Goal: Find specific page/section: Find specific page/section

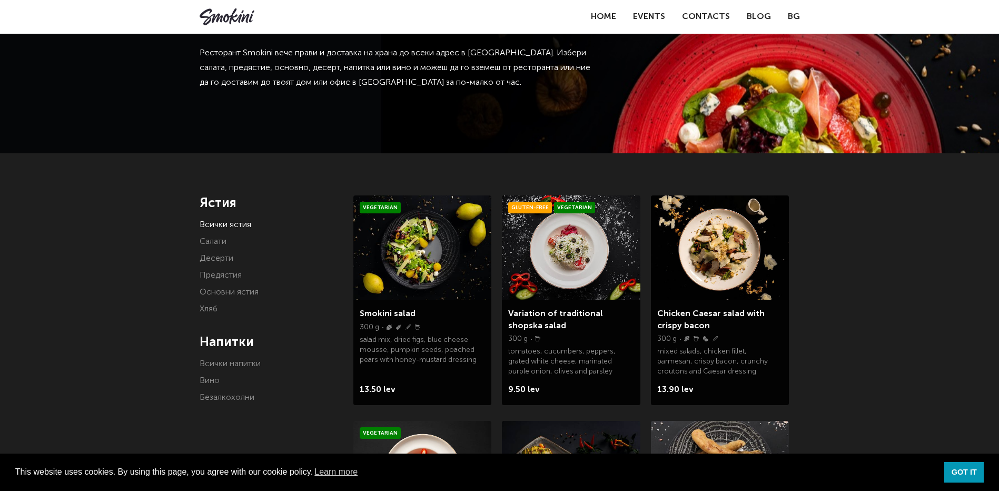
scroll to position [158, 0]
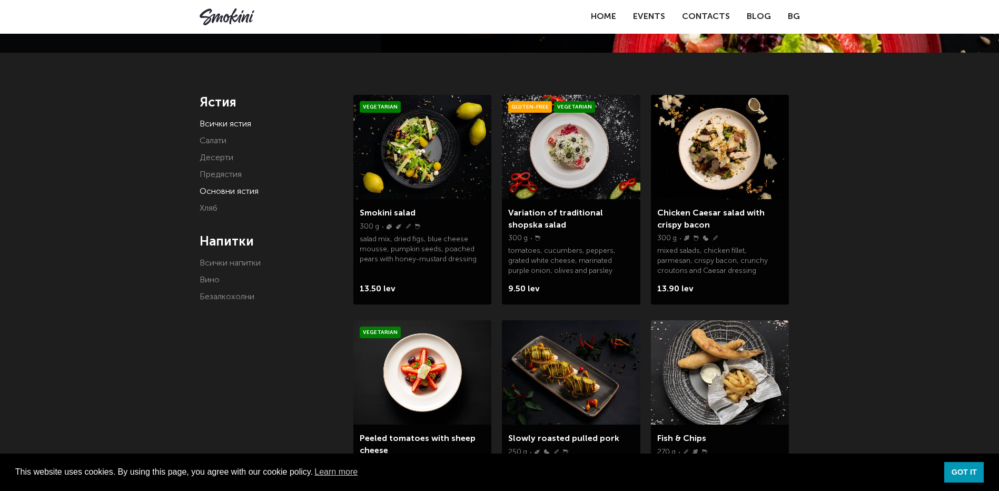
click at [234, 188] on link "Основни ястия" at bounding box center [229, 192] width 59 height 8
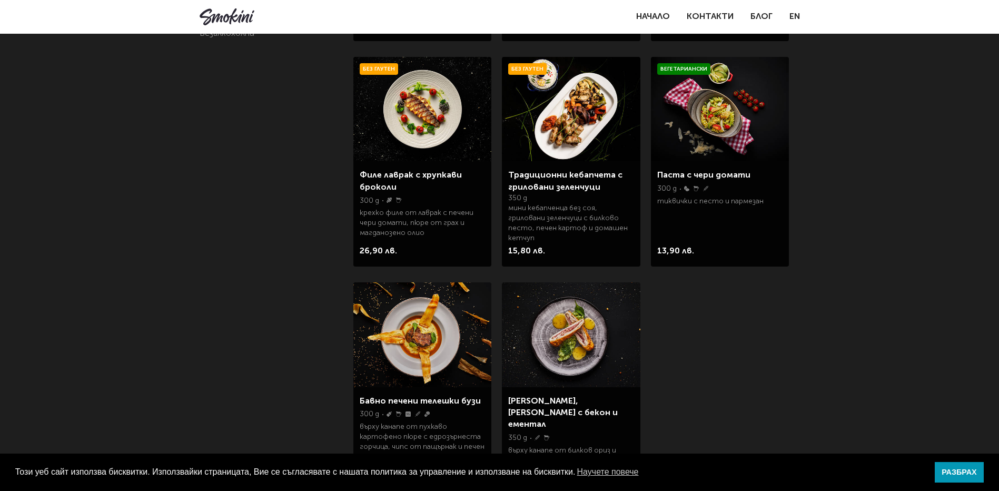
scroll to position [211, 0]
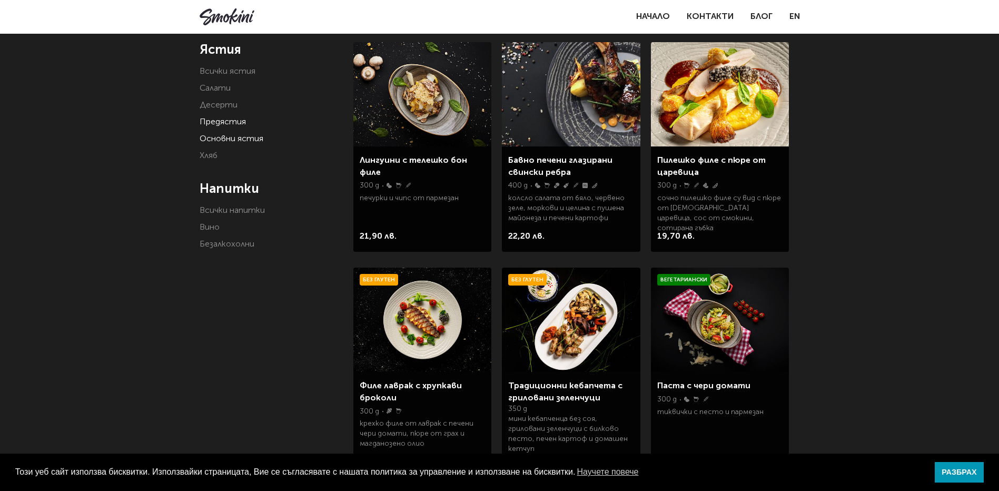
click at [227, 119] on link "Предястия" at bounding box center [223, 122] width 46 height 8
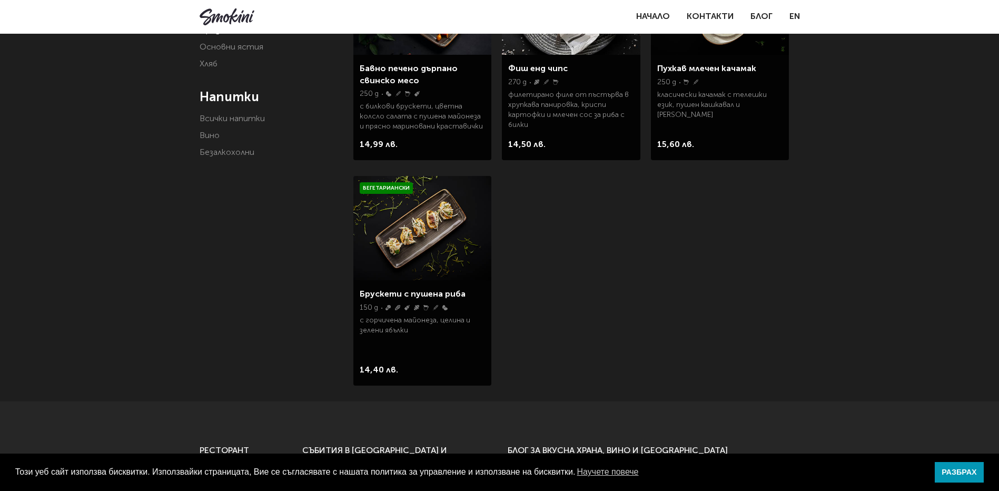
scroll to position [316, 0]
